Goal: Find specific page/section: Find specific page/section

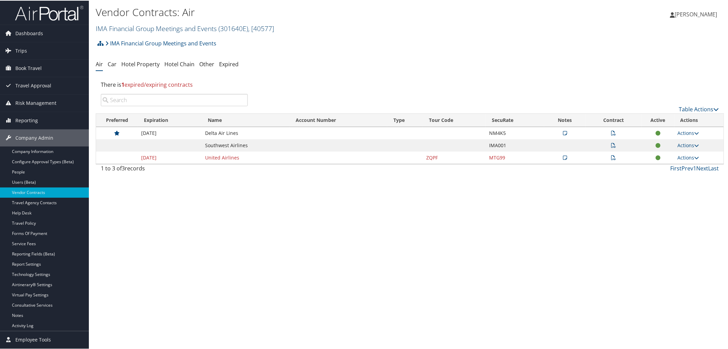
click at [166, 29] on link "IMA Financial Group Meetings and Events ( 301640E ) , [ 40577 ]" at bounding box center [185, 27] width 178 height 9
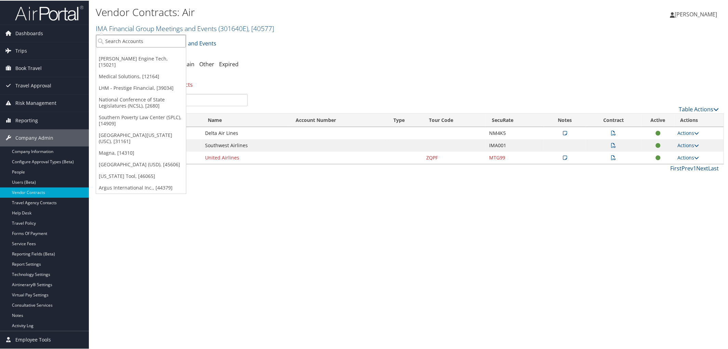
click at [165, 39] on input "search" at bounding box center [141, 40] width 90 height 13
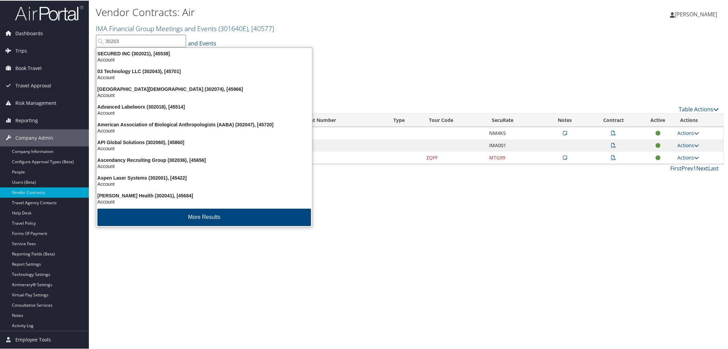
type input "302031"
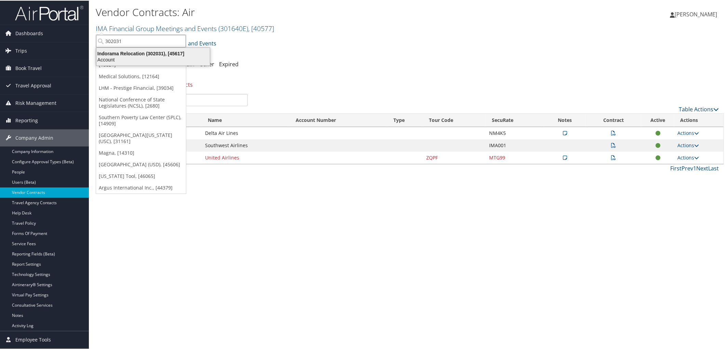
click at [136, 52] on div "Indorama Relocation (302031), [45617]" at bounding box center [153, 53] width 122 height 6
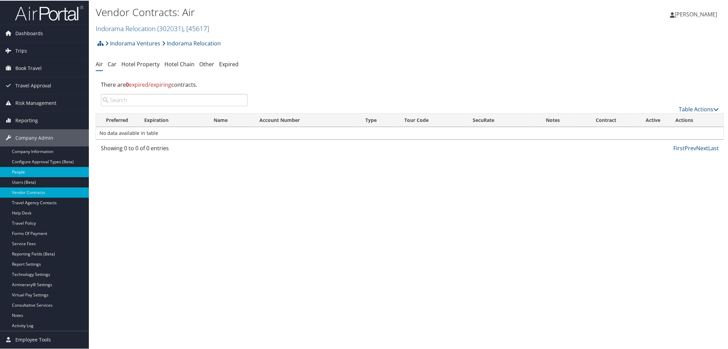
click at [40, 175] on link "People" at bounding box center [44, 171] width 89 height 10
